Goal: Navigation & Orientation: Find specific page/section

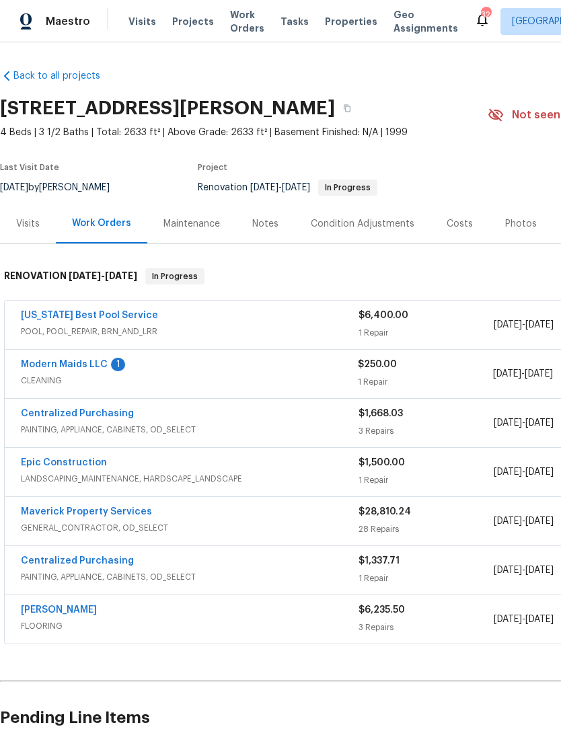
click at [96, 367] on link "Modern Maids LLC" at bounding box center [64, 364] width 87 height 9
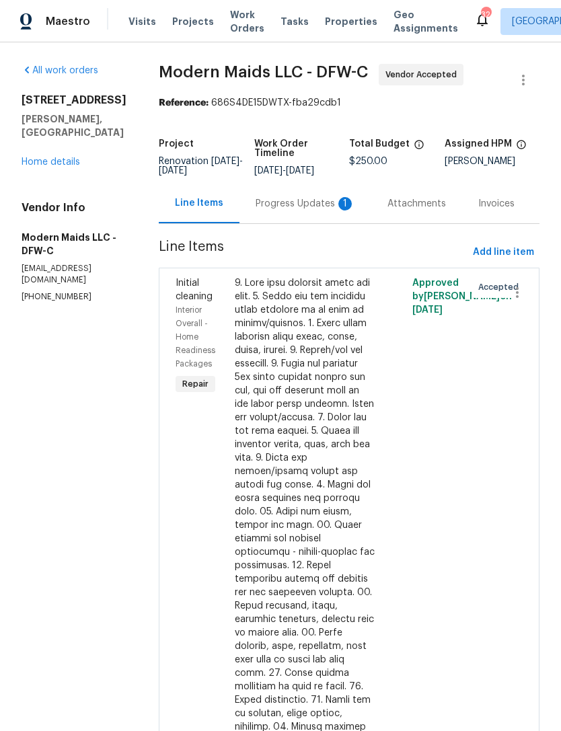
click at [313, 211] on div "Progress Updates 1" at bounding box center [306, 203] width 100 height 13
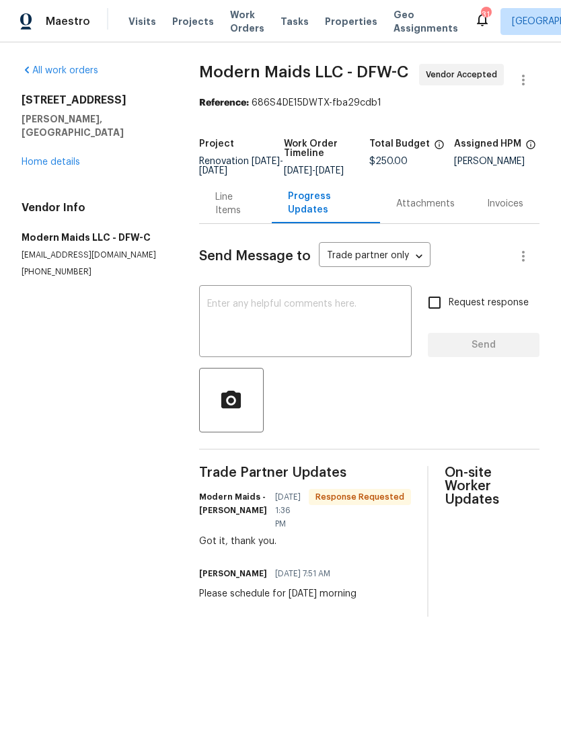
click at [83, 147] on div "[STREET_ADDRESS][PERSON_NAME] Home details" at bounding box center [94, 131] width 145 height 75
click at [63, 167] on div "All work orders [STREET_ADDRESS][PERSON_NAME] Home details Vendor Info Modern M…" at bounding box center [94, 171] width 145 height 214
click at [58, 157] on link "Home details" at bounding box center [51, 161] width 59 height 9
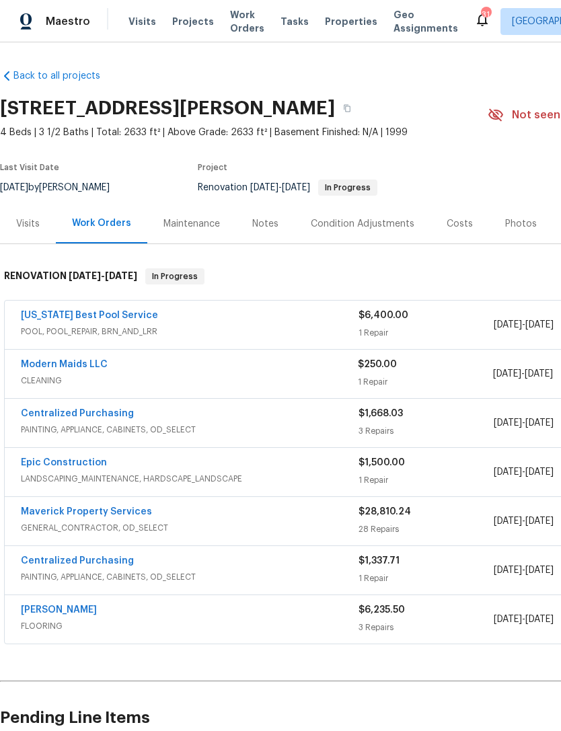
click at [325, 26] on span "Properties" at bounding box center [351, 21] width 52 height 13
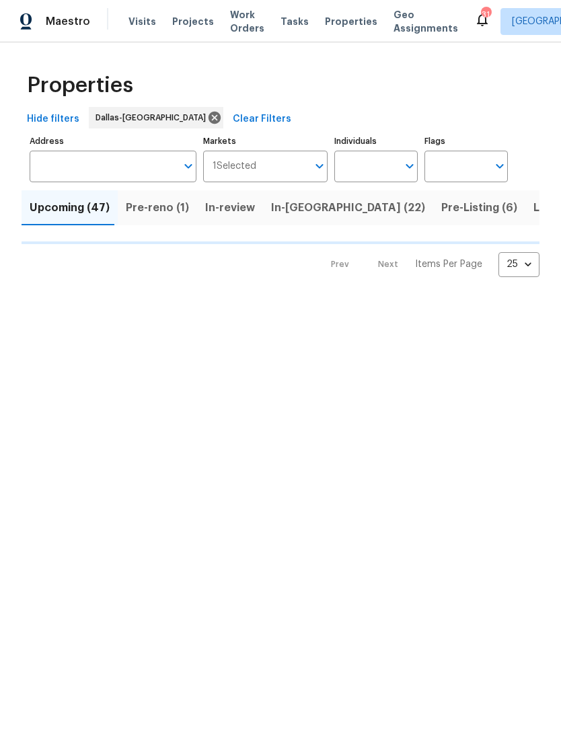
click at [403, 164] on icon "Open" at bounding box center [410, 166] width 16 height 16
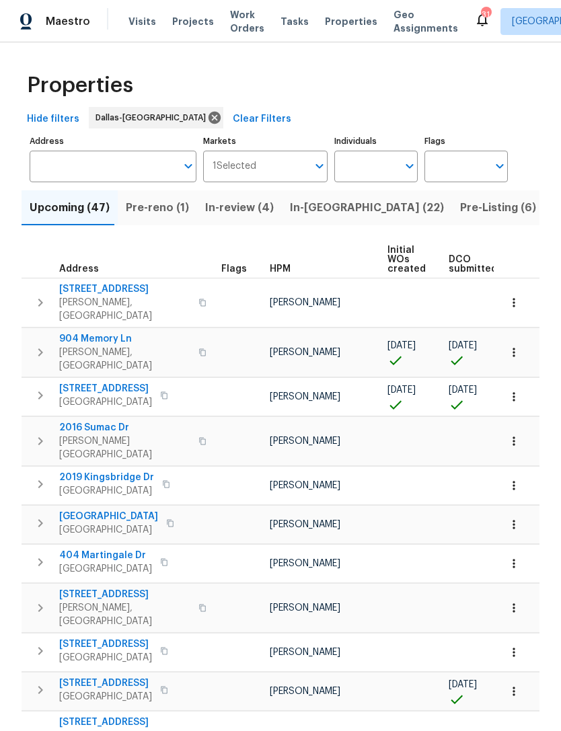
click at [390, 173] on input "Individuals" at bounding box center [365, 167] width 63 height 32
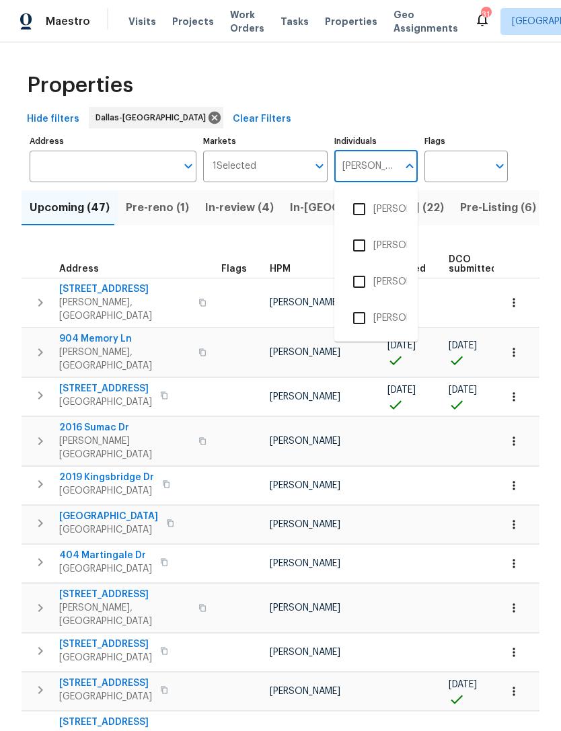
type input "[PERSON_NAME]"
click at [371, 211] on input "checkbox" at bounding box center [359, 209] width 28 height 28
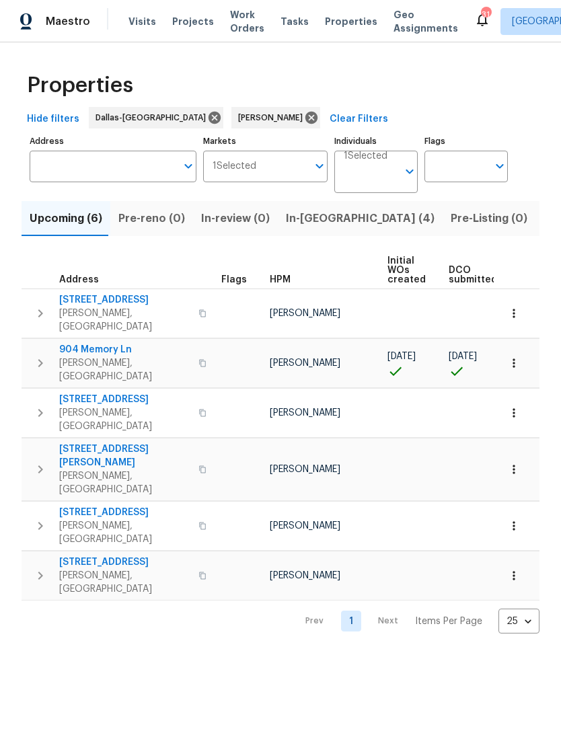
click at [544, 224] on span "Listed (29)" at bounding box center [573, 218] width 58 height 19
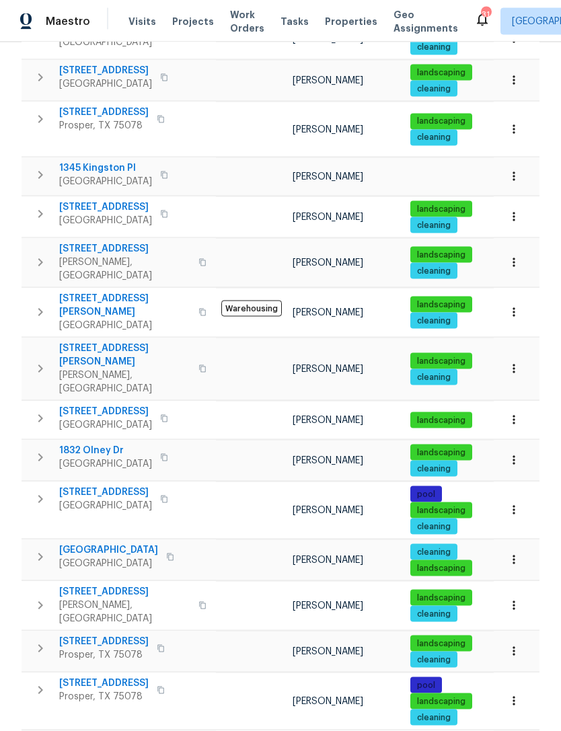
scroll to position [43, 0]
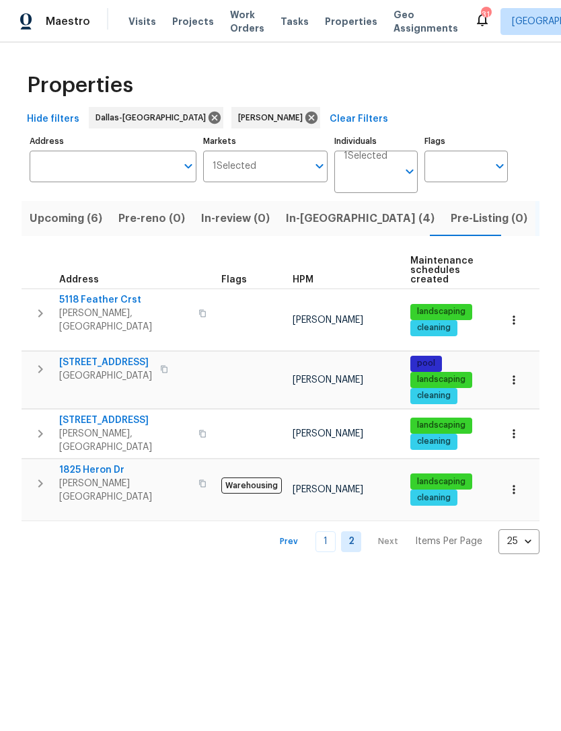
click at [334, 531] on link "1" at bounding box center [326, 541] width 20 height 21
